Goal: Transaction & Acquisition: Purchase product/service

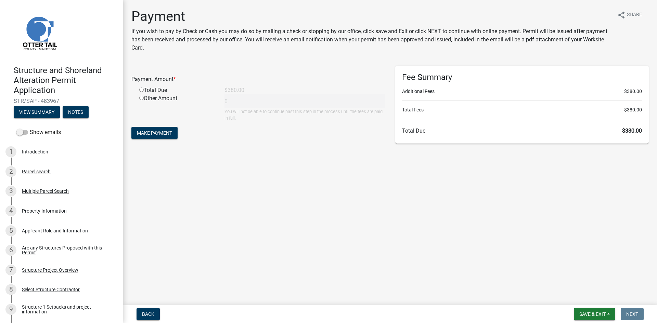
click at [141, 91] on input "radio" at bounding box center [141, 90] width 4 height 4
radio input "true"
type input "380"
drag, startPoint x: 146, startPoint y: 122, endPoint x: 149, endPoint y: 129, distance: 6.9
click at [148, 127] on form "Payment Amount * Total Due $380.00 Other Amount 380 You will not be able to con…" at bounding box center [258, 103] width 254 height 75
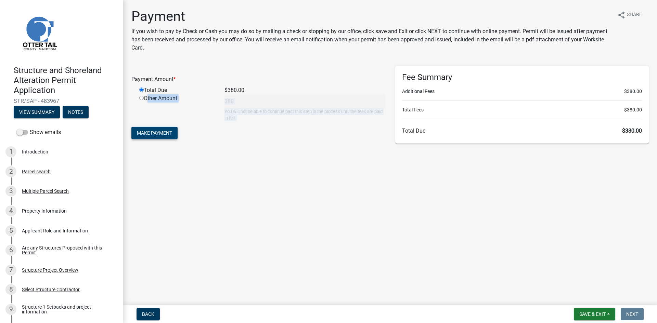
click at [150, 130] on button "Make Payment" at bounding box center [154, 133] width 46 height 12
